Goal: Information Seeking & Learning: Learn about a topic

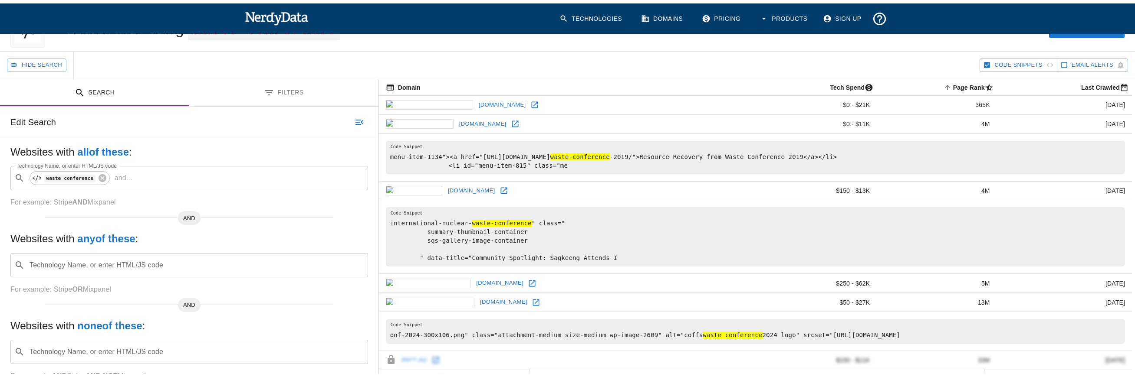
scroll to position [43, 0]
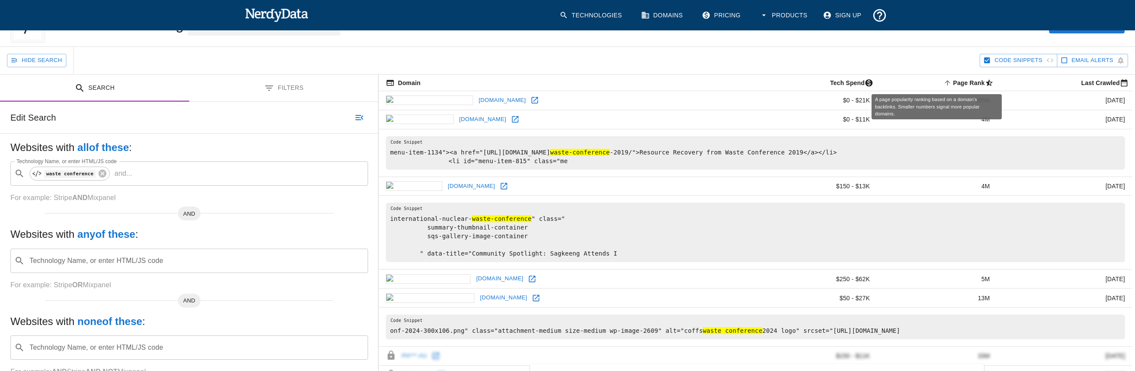
click at [941, 85] on span "Page Rank sorted ascending" at bounding box center [968, 83] width 55 height 10
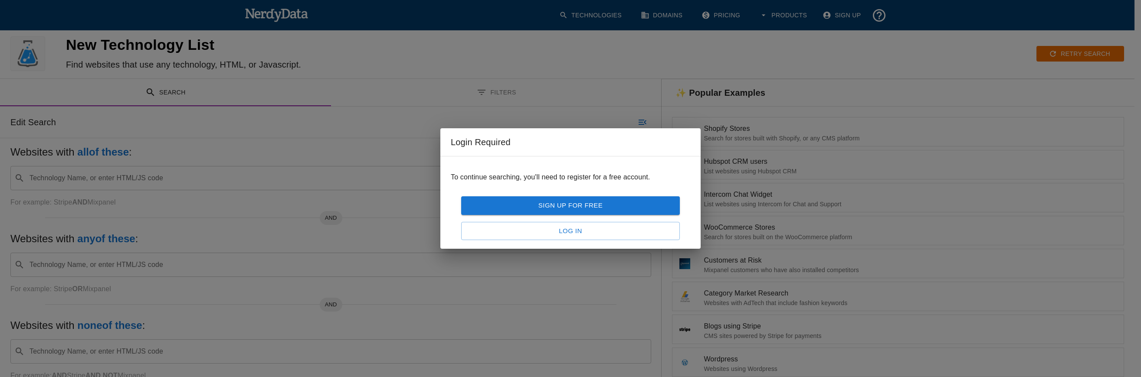
click at [598, 230] on link "Log In" at bounding box center [570, 231] width 219 height 18
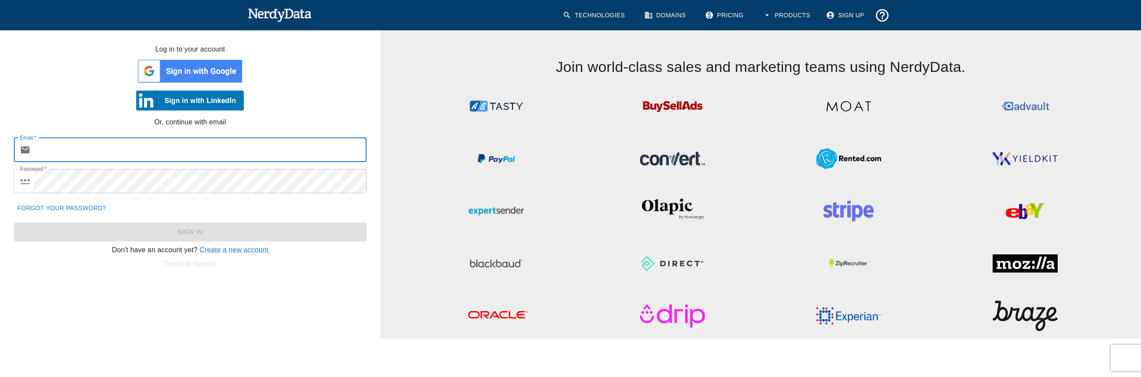
click at [140, 149] on input "Email   *" at bounding box center [200, 150] width 333 height 24
click at [187, 71] on img at bounding box center [190, 71] width 108 height 26
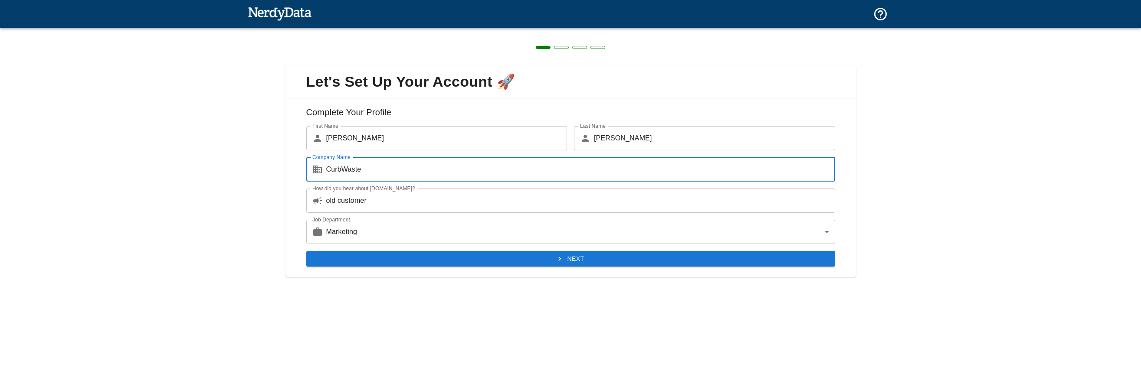
click at [411, 254] on button "Next" at bounding box center [570, 259] width 529 height 16
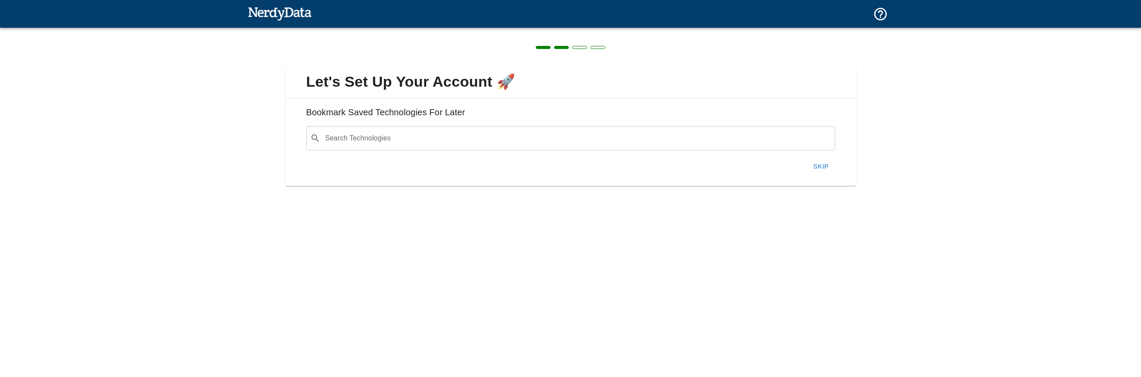
click at [814, 166] on button "Skip" at bounding box center [821, 166] width 28 height 18
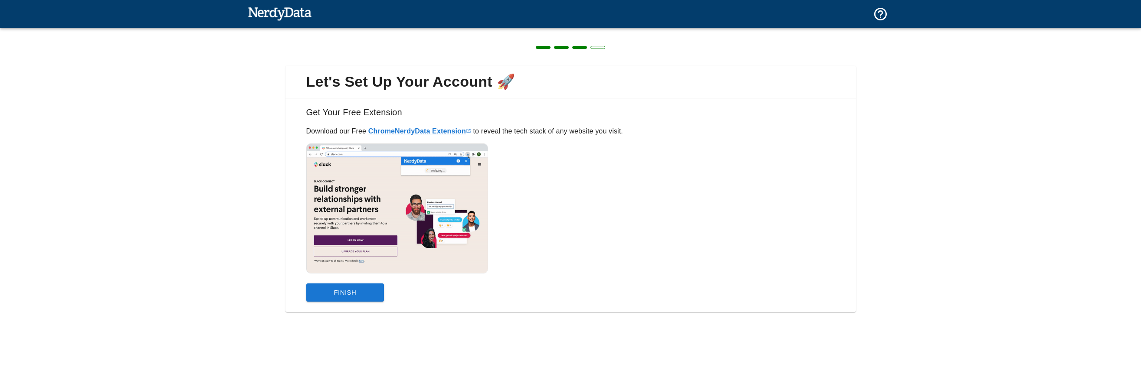
click at [365, 290] on button "Finish" at bounding box center [345, 293] width 78 height 18
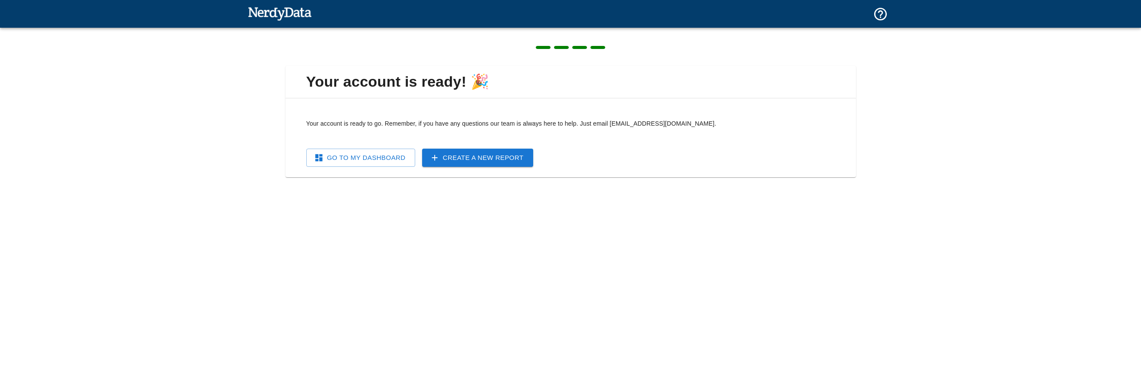
click at [399, 161] on link "Go To My Dashboard" at bounding box center [360, 158] width 109 height 18
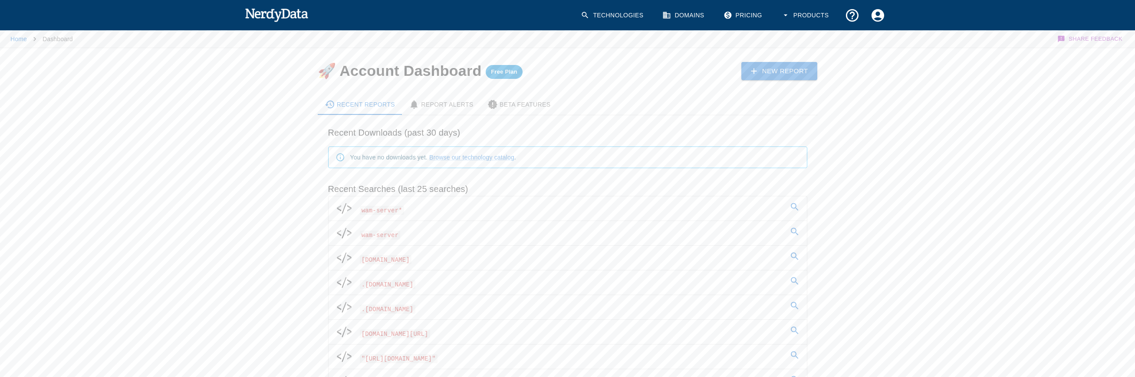
click at [403, 159] on div "You have no downloads yet. Browse our technology catalog ." at bounding box center [433, 158] width 166 height 16
click at [364, 102] on div "Recent Reports" at bounding box center [360, 104] width 71 height 10
click at [582, 15] on icon at bounding box center [585, 15] width 7 height 7
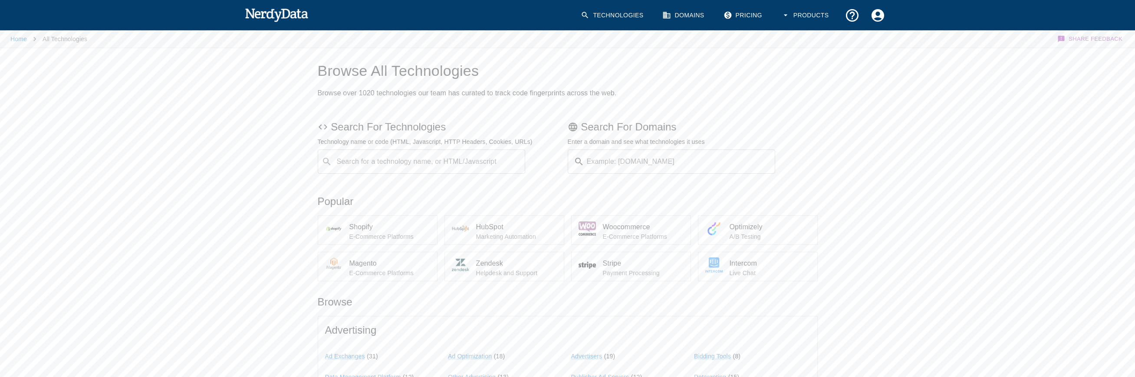
click at [268, 13] on img at bounding box center [277, 14] width 64 height 17
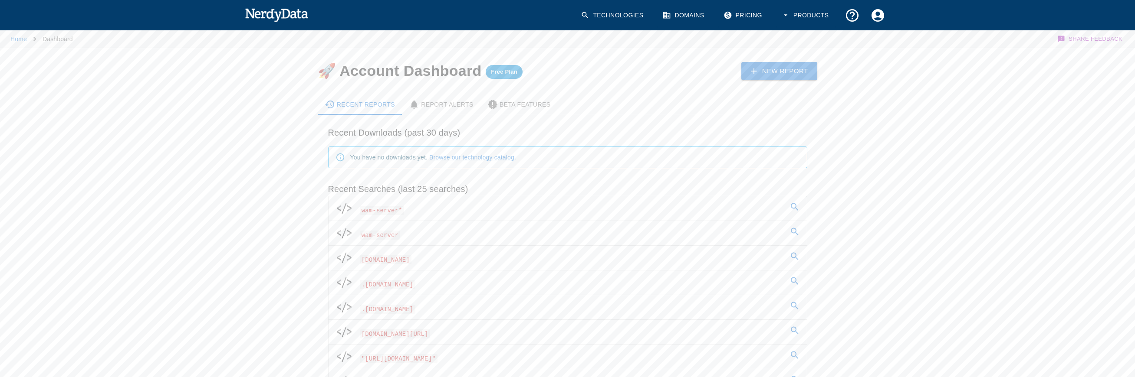
click at [793, 79] on link "New Report" at bounding box center [779, 71] width 76 height 18
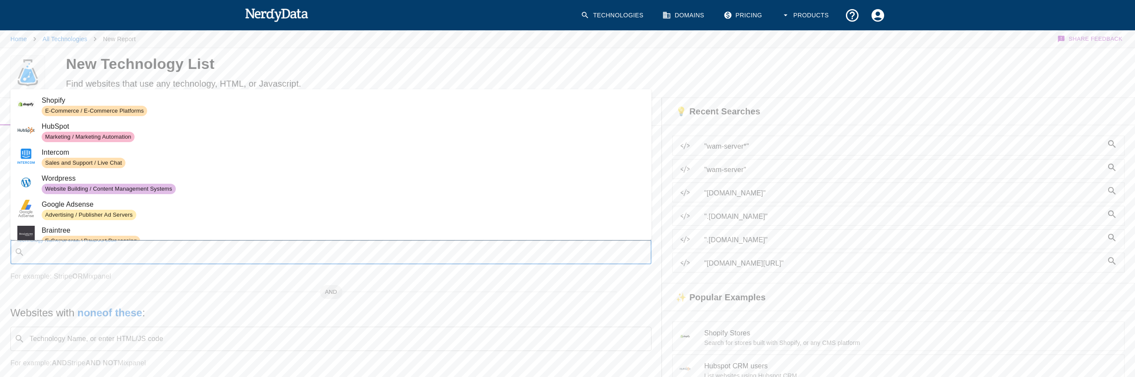
click at [188, 248] on input "Technology Name, or enter HTML/JS code" at bounding box center [337, 252] width 619 height 16
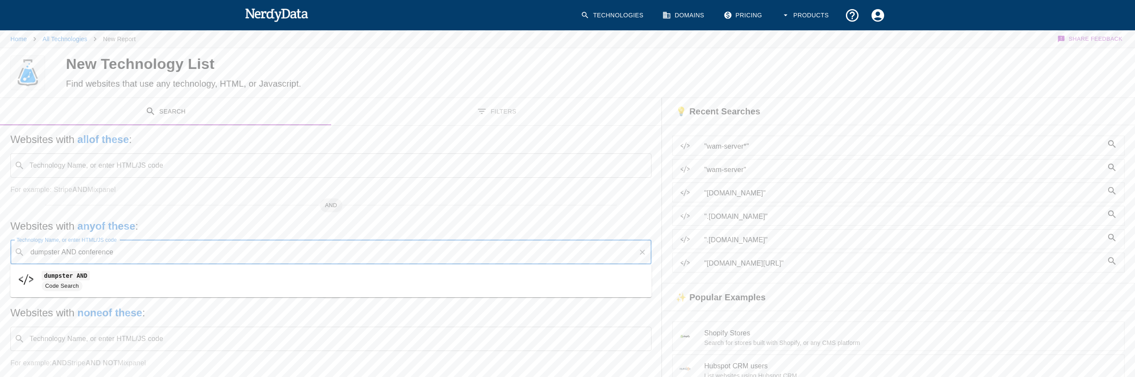
type input "dumpster AND conference"
click at [1083, 73] on button "Search" at bounding box center [1091, 73] width 65 height 16
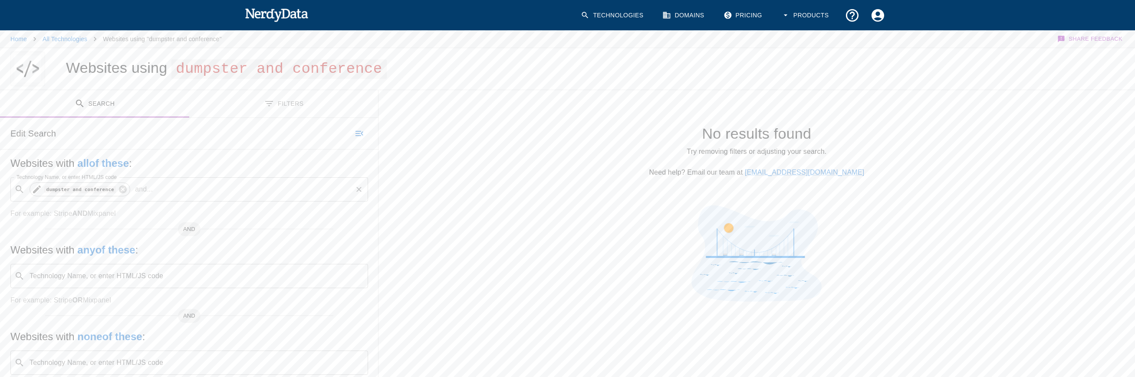
click at [78, 186] on span "dumpster and conference" at bounding box center [79, 189] width 81 height 10
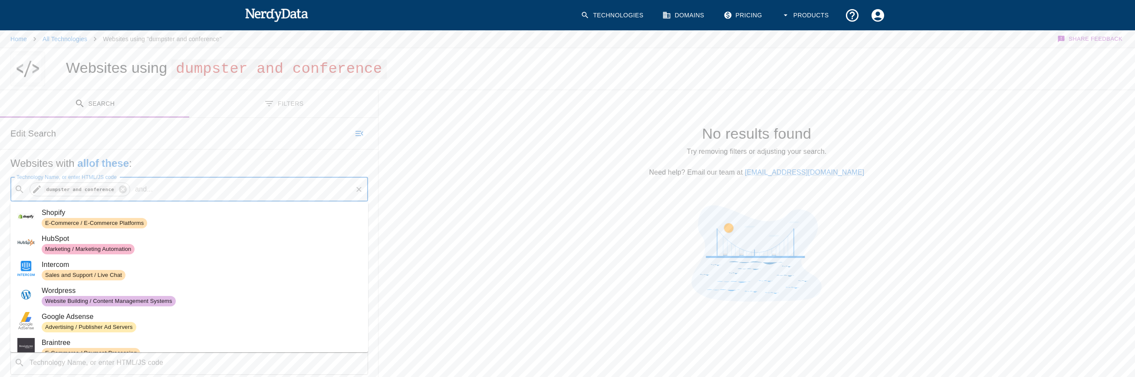
click at [79, 188] on code "dumpster and conference" at bounding box center [80, 189] width 72 height 7
click at [119, 190] on icon at bounding box center [123, 190] width 8 height 8
click at [429, 235] on div at bounding box center [756, 255] width 756 height 99
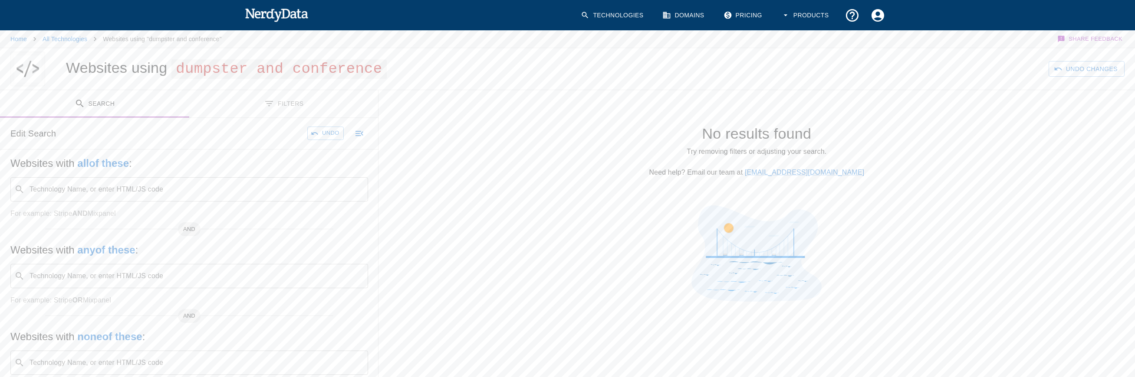
click at [117, 278] on input "Technology Name, or enter HTML/JS code" at bounding box center [196, 276] width 336 height 16
type input "dumpster AND conference"
click at [1084, 65] on button "Search" at bounding box center [1091, 69] width 65 height 16
click at [118, 275] on icon at bounding box center [123, 277] width 10 height 10
click at [98, 278] on input "Technology Name, or enter HTML/JS code" at bounding box center [196, 276] width 336 height 16
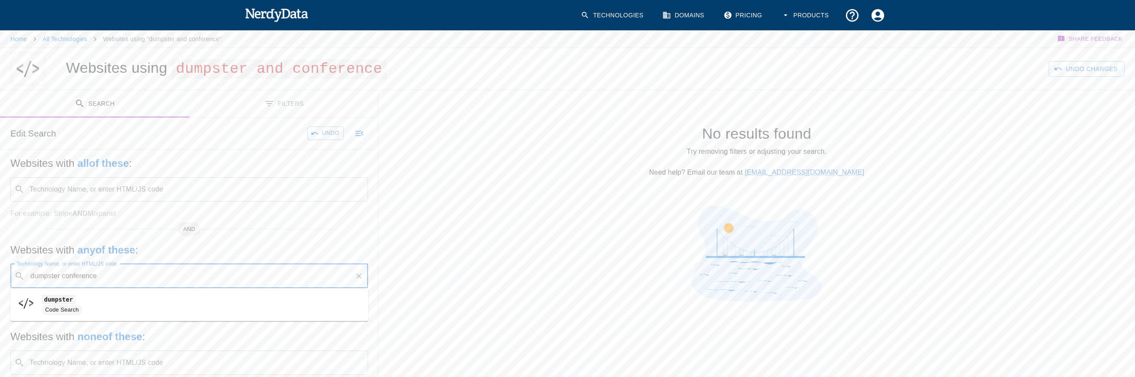
type input "dumpster conference"
click at [1080, 68] on icon "button" at bounding box center [1076, 69] width 9 height 9
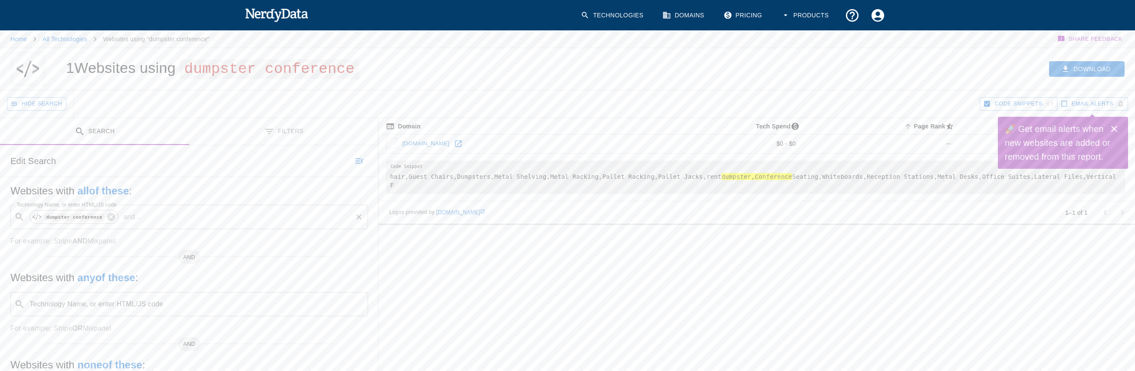
click at [543, 144] on icon at bounding box center [547, 143] width 9 height 9
